Goal: Transaction & Acquisition: Purchase product/service

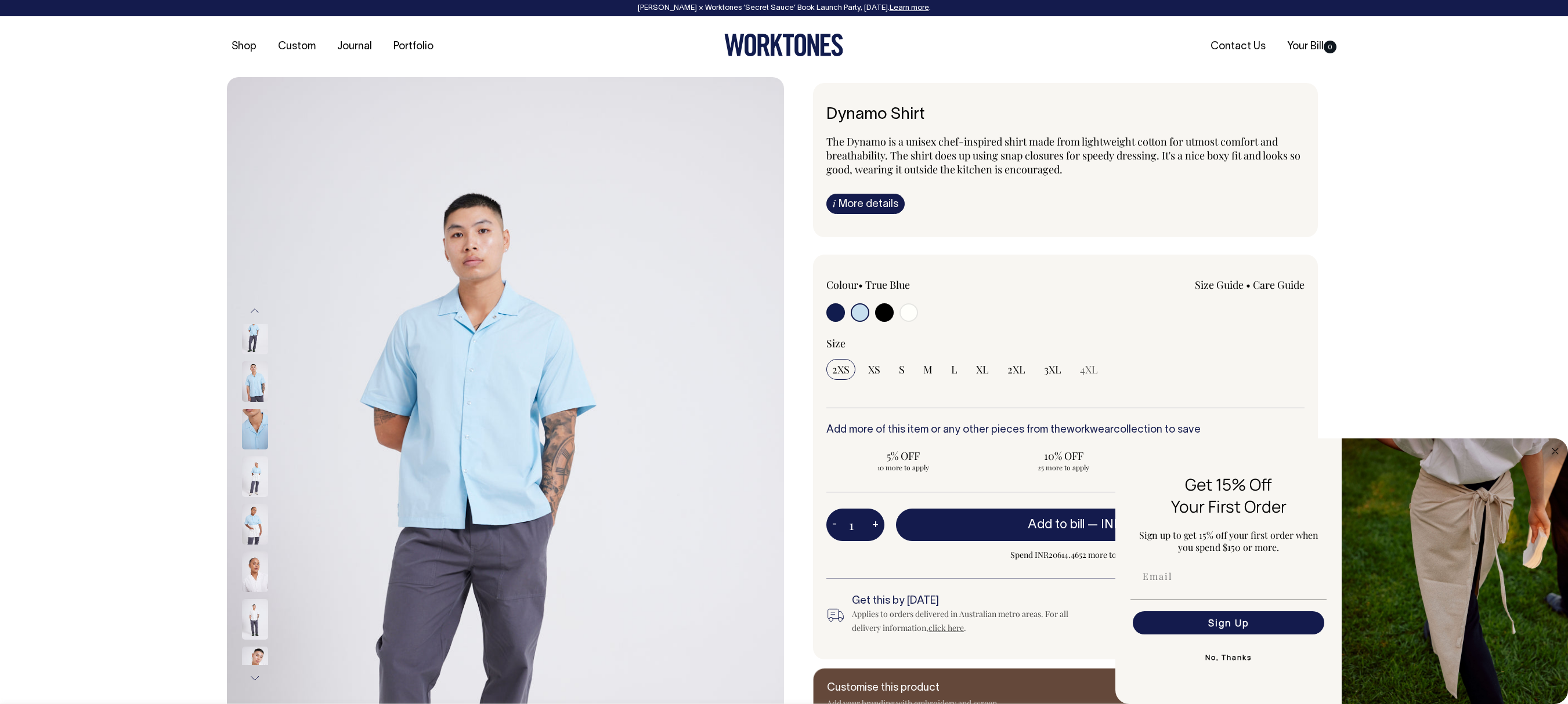
select select "True Blue"
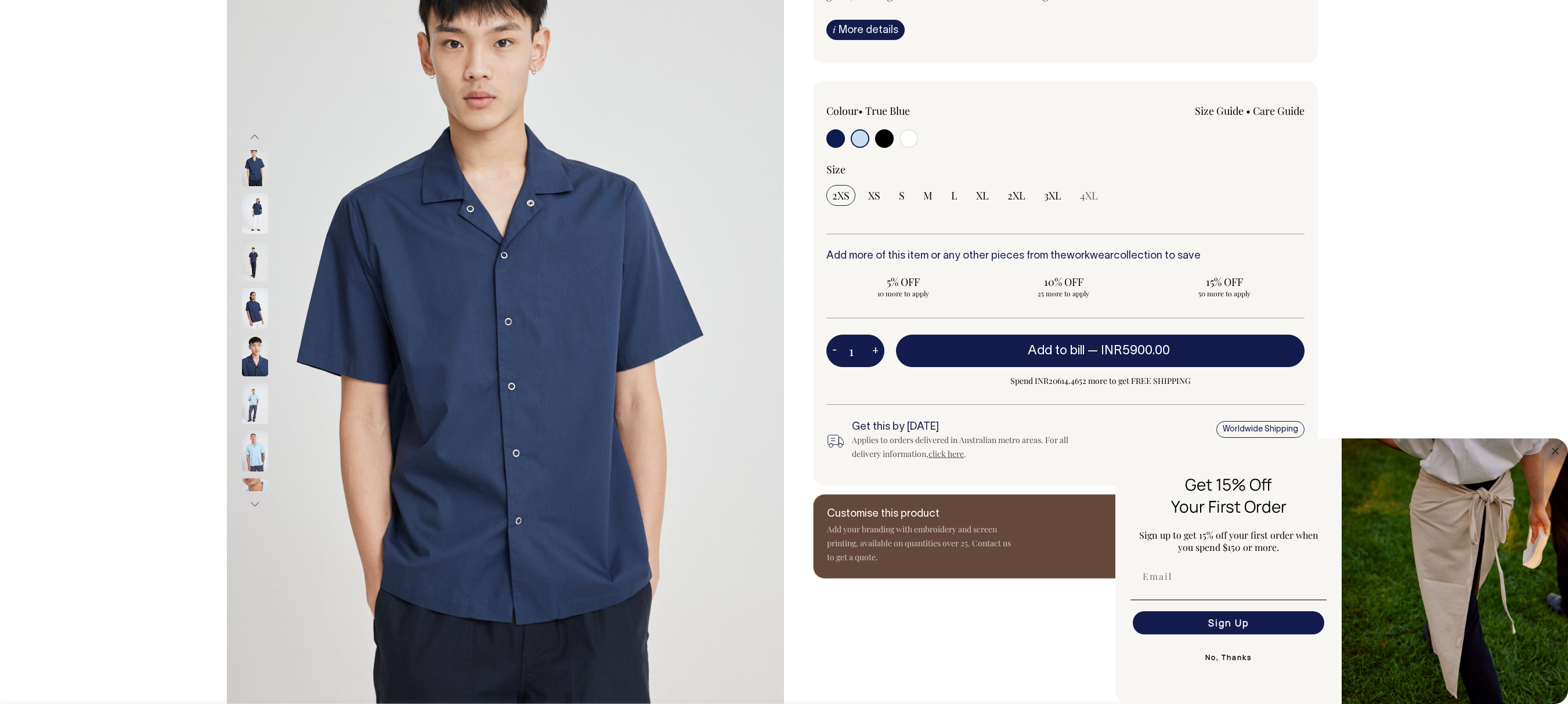
click at [254, 234] on img at bounding box center [255, 213] width 26 height 40
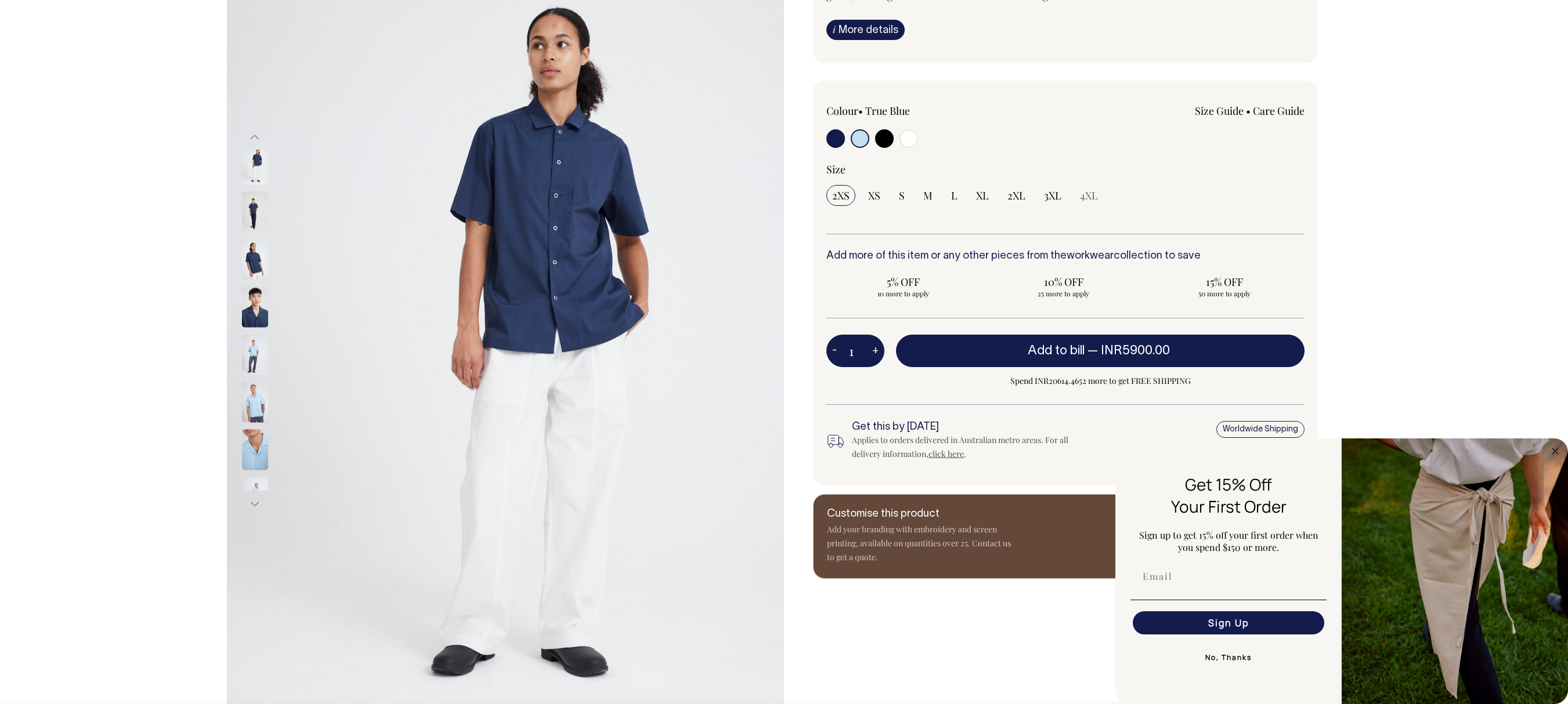
click at [253, 280] on img at bounding box center [255, 260] width 26 height 40
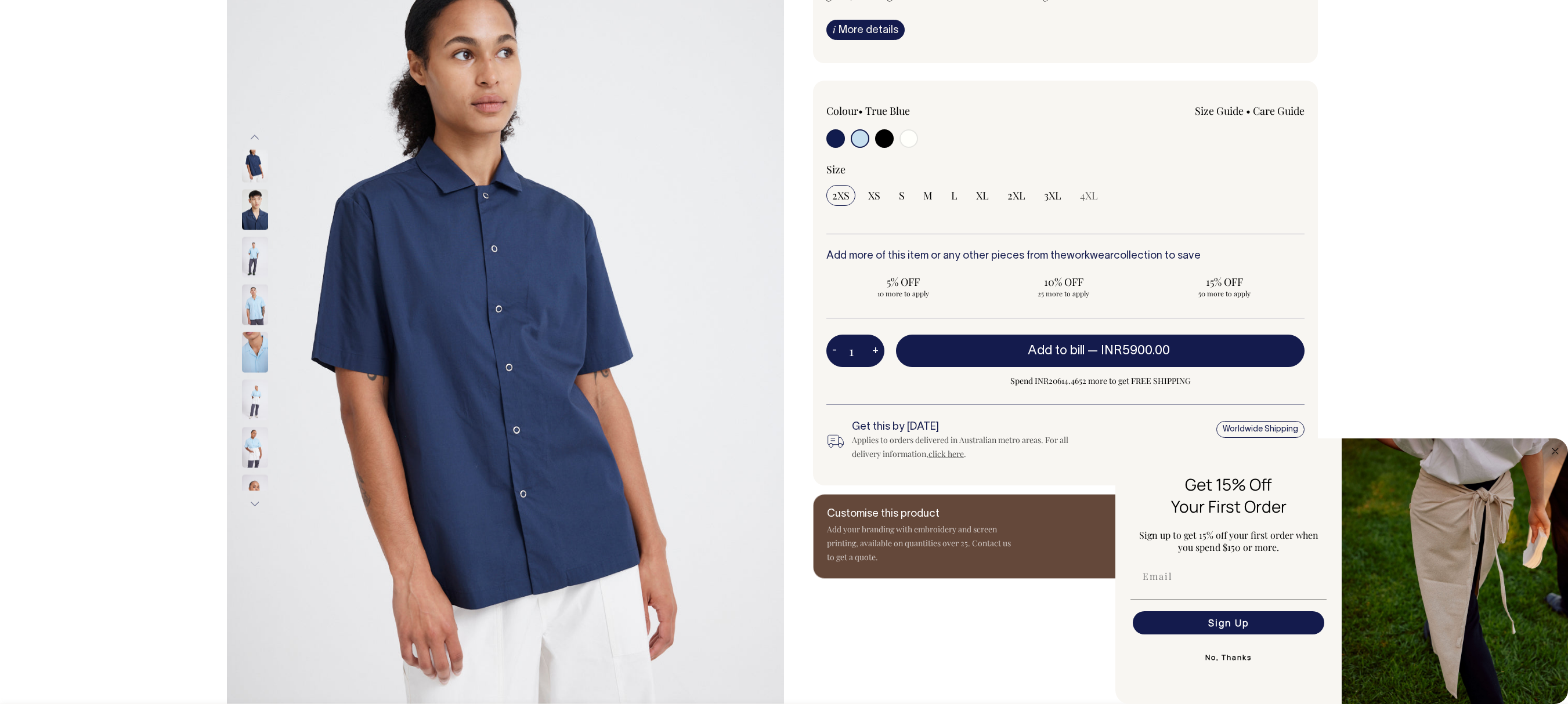
click at [253, 278] on img at bounding box center [255, 257] width 26 height 40
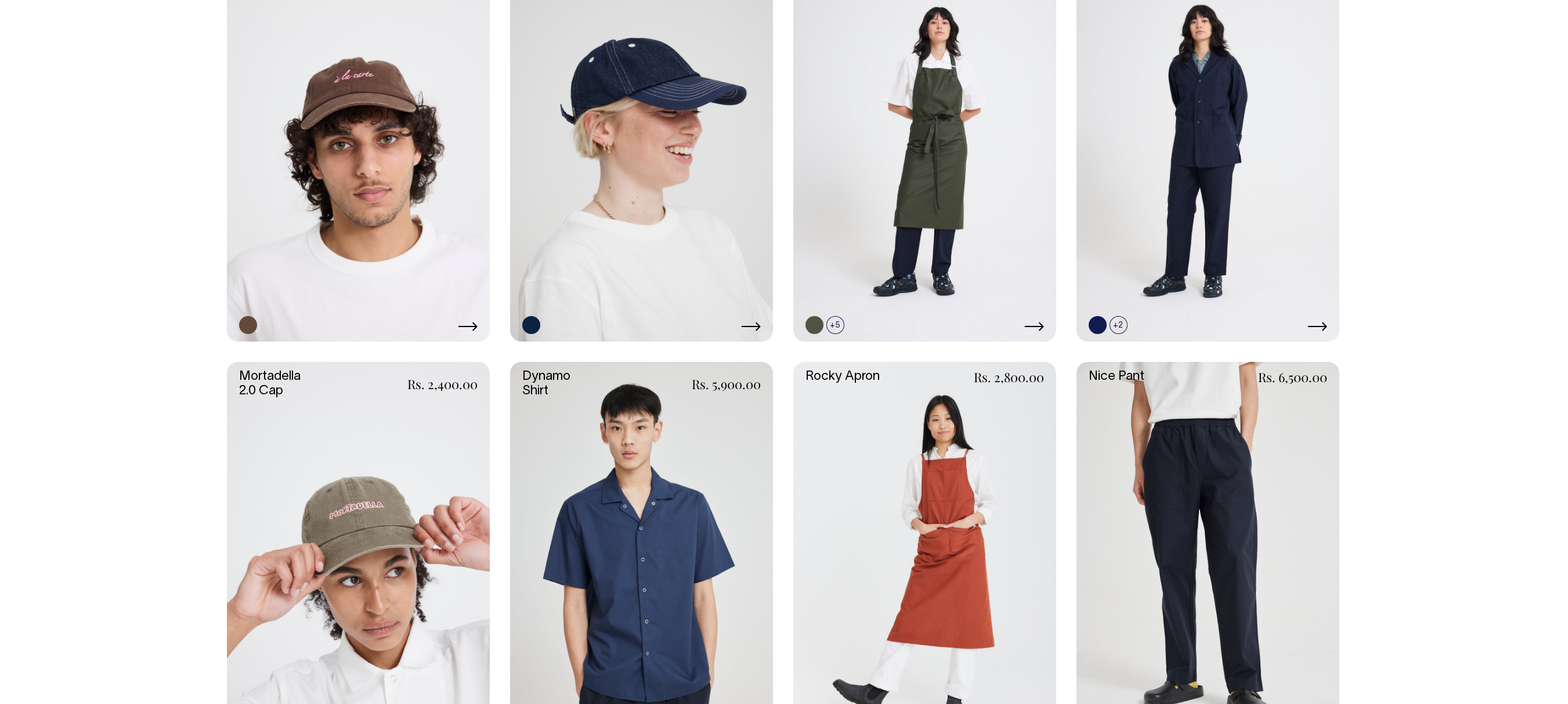
scroll to position [1043, 0]
click at [1138, 657] on link at bounding box center [1208, 560] width 263 height 395
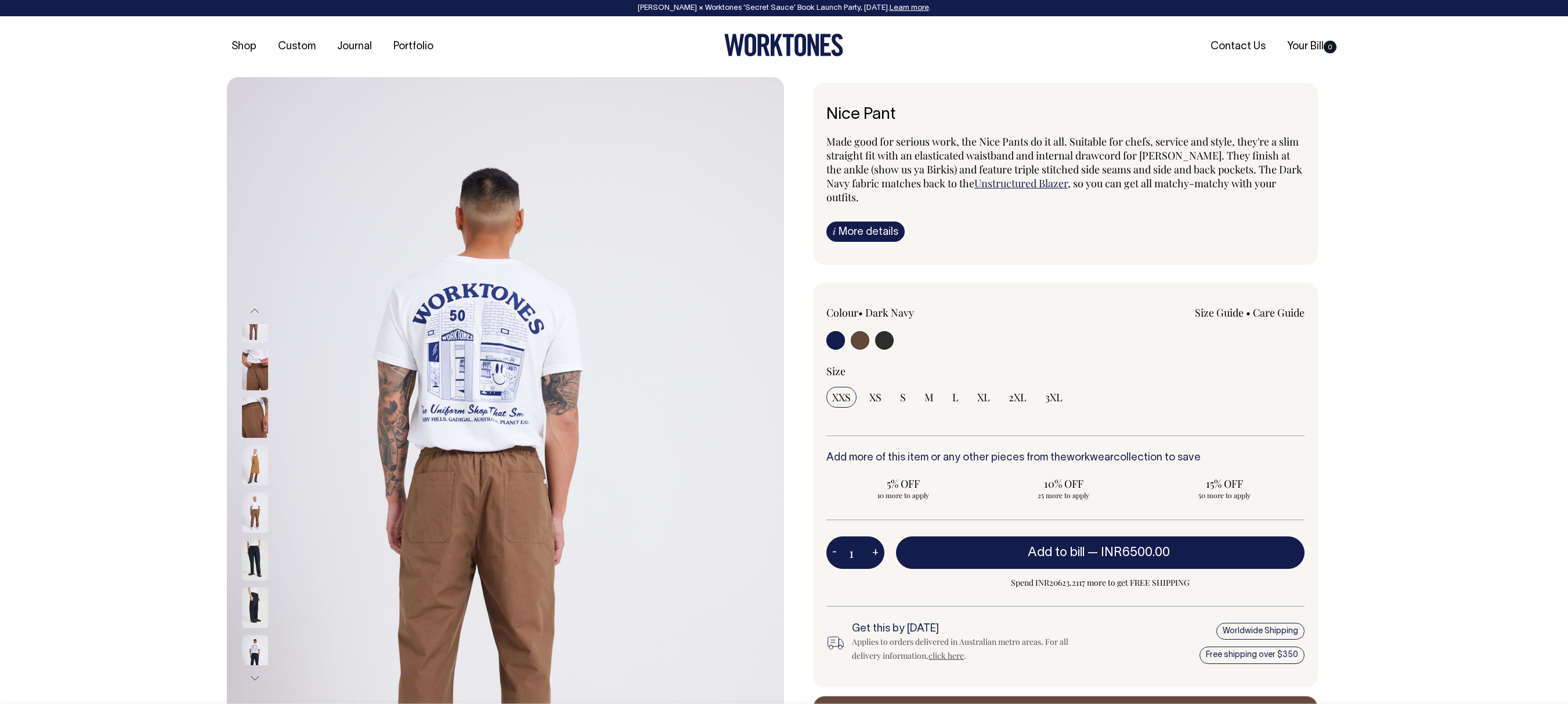
click at [243, 486] on img at bounding box center [255, 464] width 26 height 40
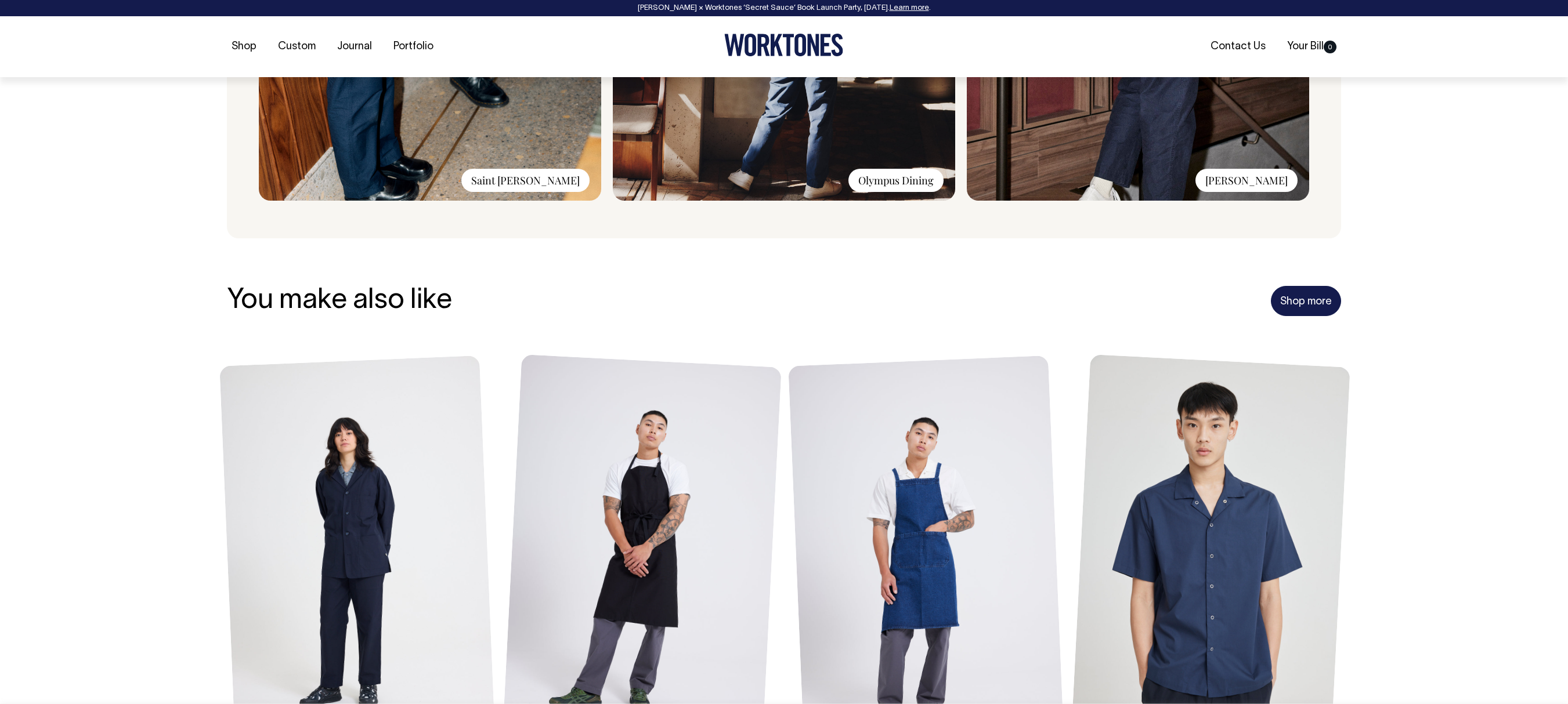
scroll to position [1155, 0]
click at [1322, 307] on link "Shop more" at bounding box center [1306, 299] width 71 height 30
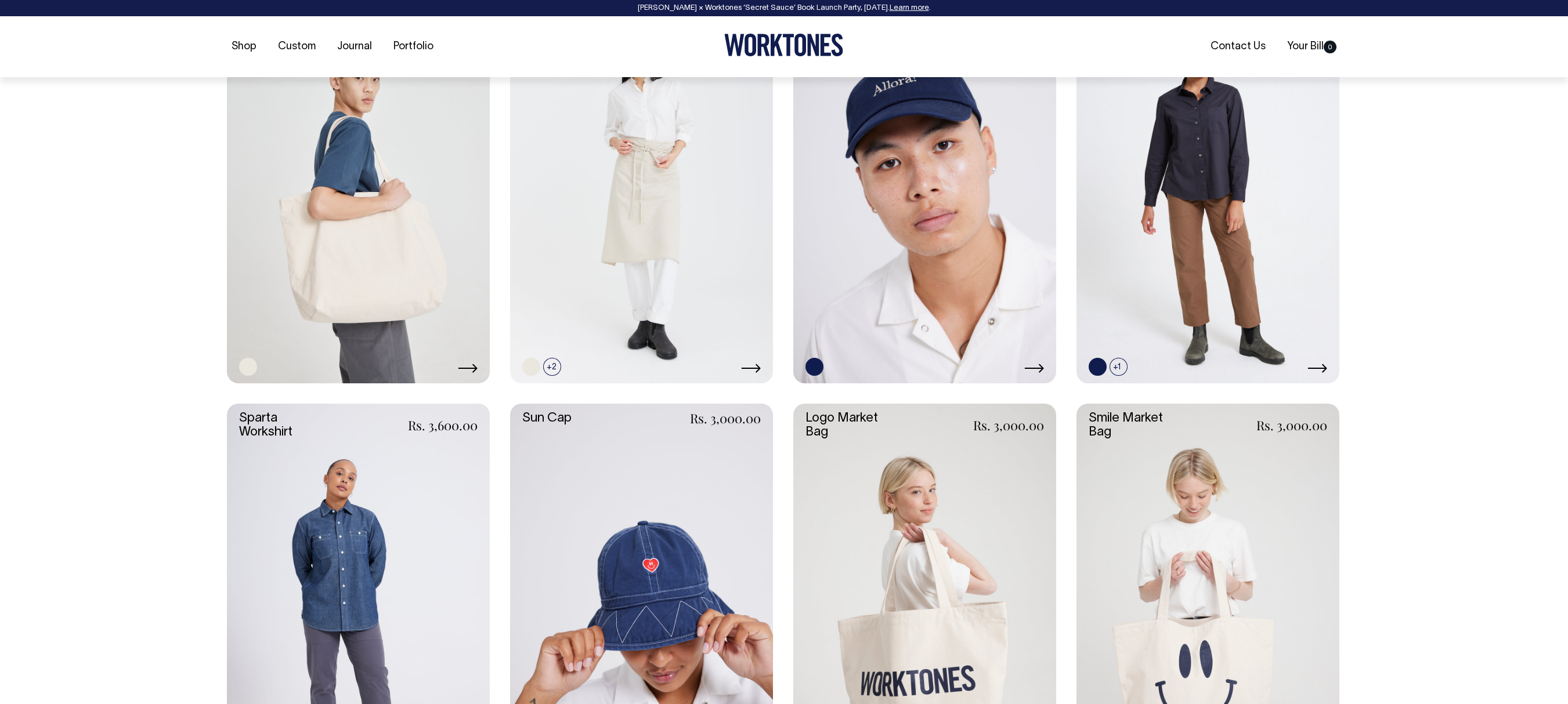
scroll to position [2246, 0]
